Goal: Information Seeking & Learning: Learn about a topic

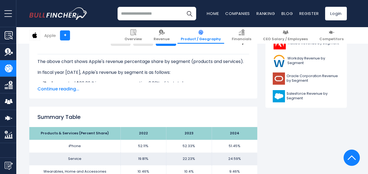
scroll to position [271, 0]
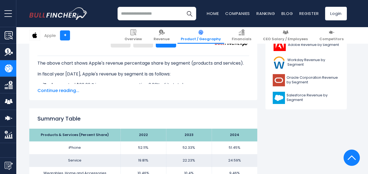
click at [71, 90] on span "Continue reading..." at bounding box center [142, 90] width 211 height 7
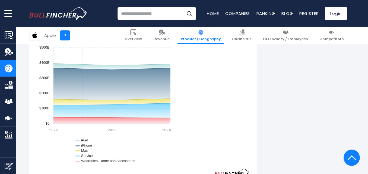
scroll to position [542, 0]
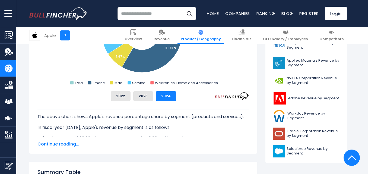
scroll to position [219, 0]
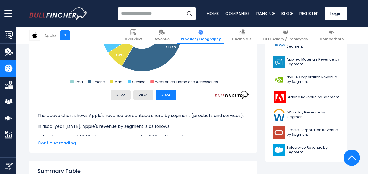
click at [72, 144] on span "Continue reading..." at bounding box center [142, 143] width 211 height 7
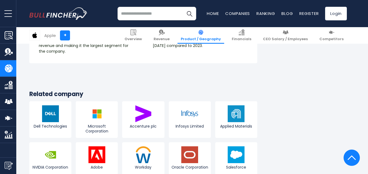
scroll to position [1097, 0]
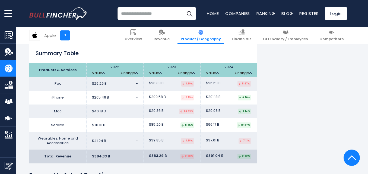
scroll to position [878, 0]
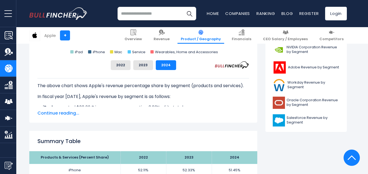
scroll to position [249, 0]
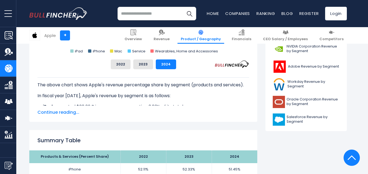
click at [63, 110] on span "Continue reading..." at bounding box center [142, 112] width 211 height 7
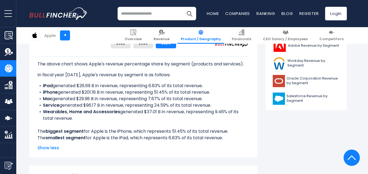
scroll to position [271, 0]
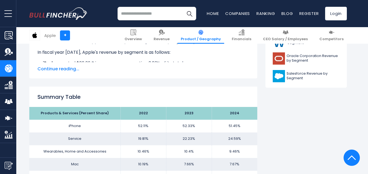
scroll to position [282, 0]
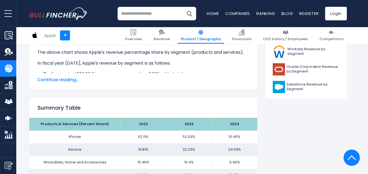
click at [69, 79] on span "Continue reading..." at bounding box center [142, 79] width 211 height 7
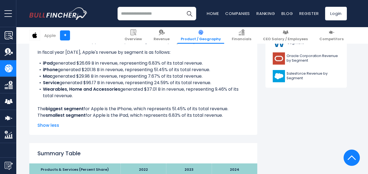
scroll to position [314, 0]
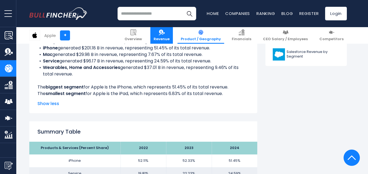
click at [165, 32] on img at bounding box center [162, 32] width 6 height 6
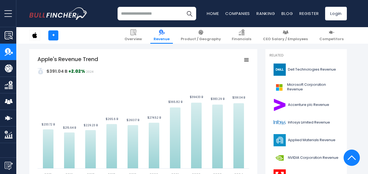
scroll to position [119, 0]
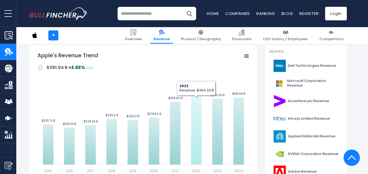
click at [195, 106] on icon "Apple's Revenue Trend" at bounding box center [196, 131] width 11 height 68
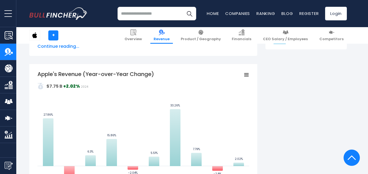
scroll to position [293, 0]
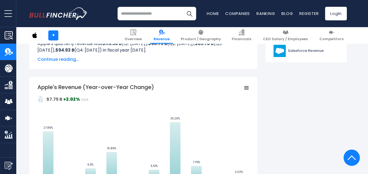
click at [59, 60] on span "Continue reading..." at bounding box center [142, 59] width 211 height 7
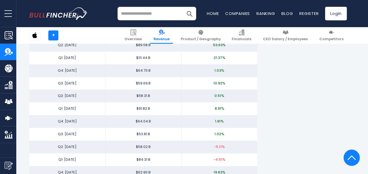
scroll to position [1334, 0]
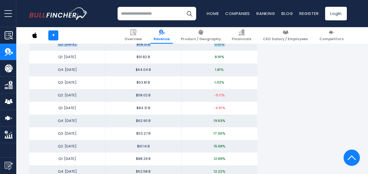
drag, startPoint x: 59, startPoint y: 60, endPoint x: 14, endPoint y: -1, distance: 75.4
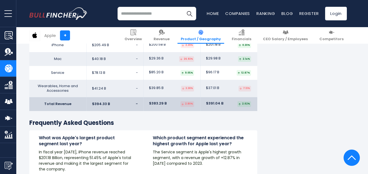
scroll to position [926, 0]
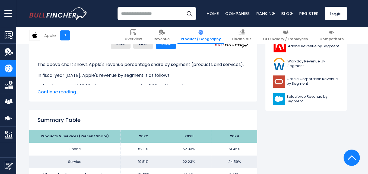
scroll to position [271, 0]
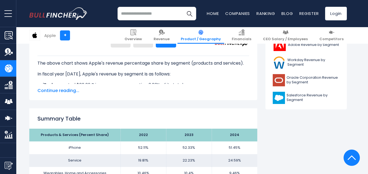
click at [54, 89] on span "Continue reading..." at bounding box center [142, 90] width 211 height 7
